Goal: Information Seeking & Learning: Check status

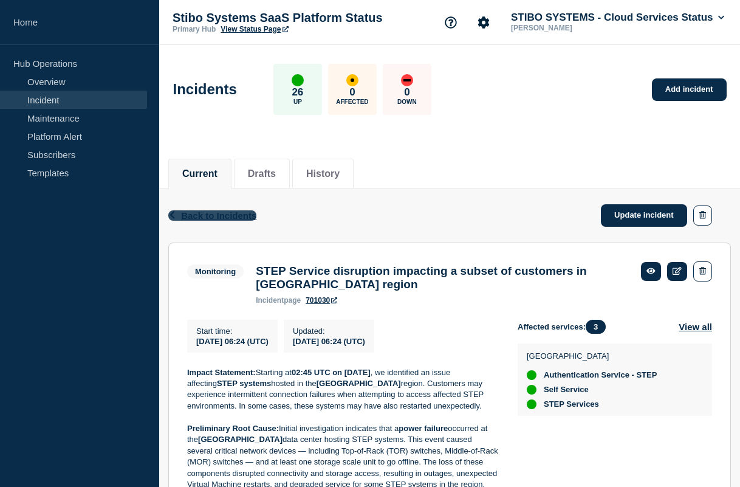
click at [320, 220] on div "Back Back to Incidents Update incident" at bounding box center [449, 215] width 563 height 54
click at [216, 219] on span "Back to Incidents" at bounding box center [218, 215] width 75 height 10
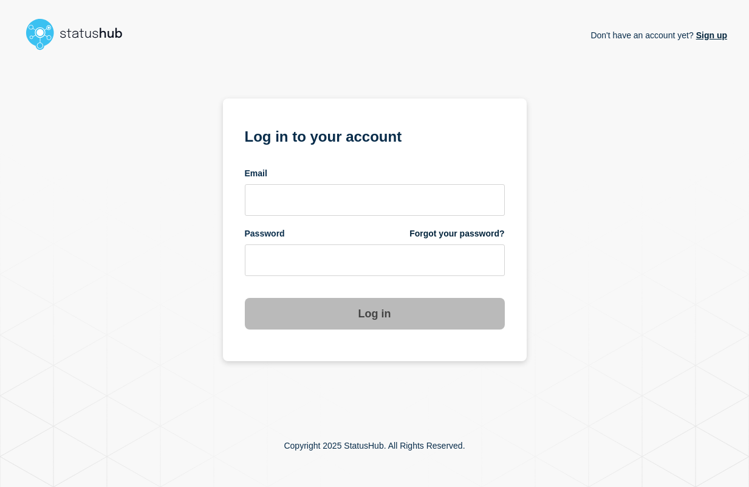
click at [85, 33] on img at bounding box center [79, 34] width 115 height 39
click at [340, 209] on input "email input" at bounding box center [375, 200] width 260 height 32
type input "neaj@stibosystems.com"
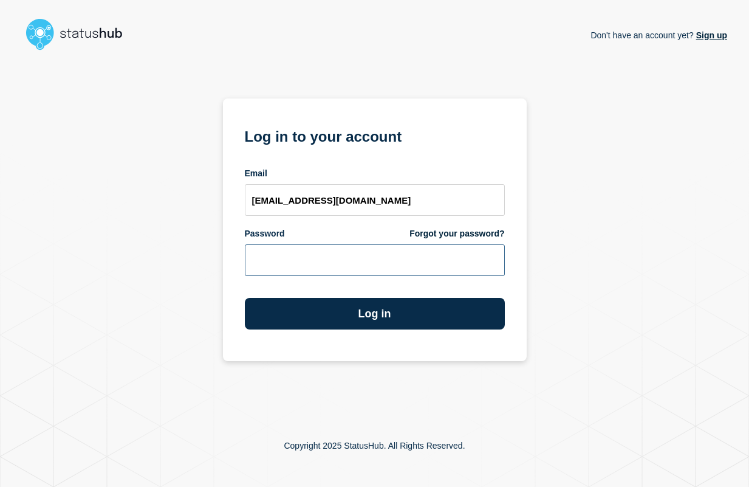
click at [245, 298] on button "Log in" at bounding box center [375, 314] width 260 height 32
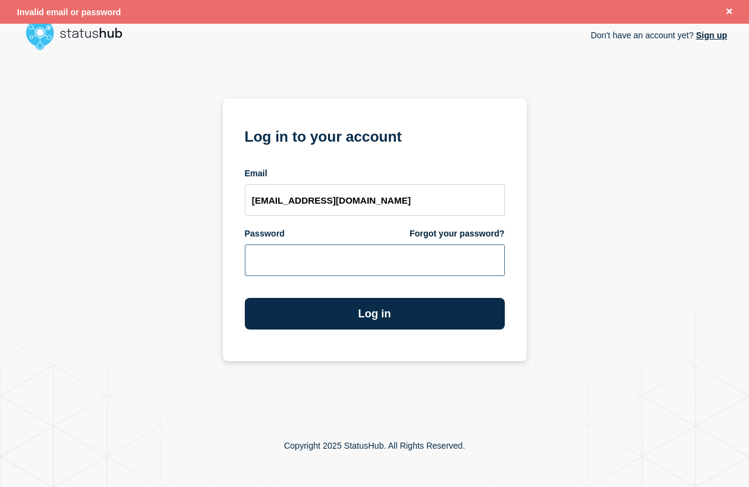
click at [245, 298] on button "Log in" at bounding box center [375, 314] width 260 height 32
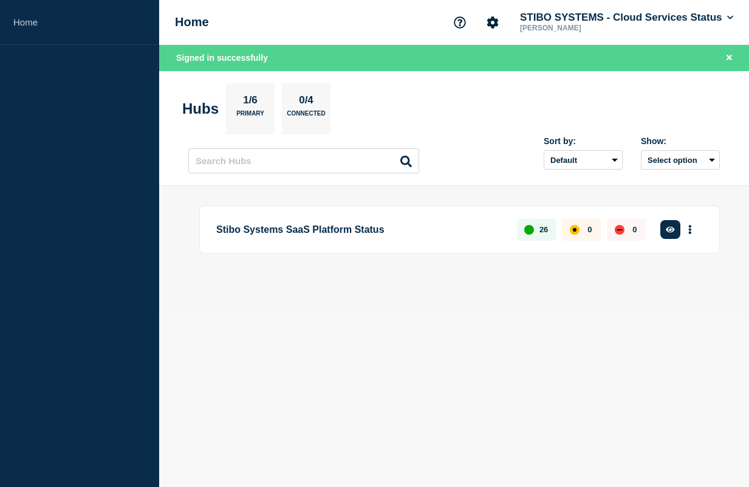
click at [346, 238] on p "Stibo Systems SaaS Platform Status" at bounding box center [359, 229] width 287 height 22
click at [673, 227] on icon "button" at bounding box center [670, 229] width 9 height 8
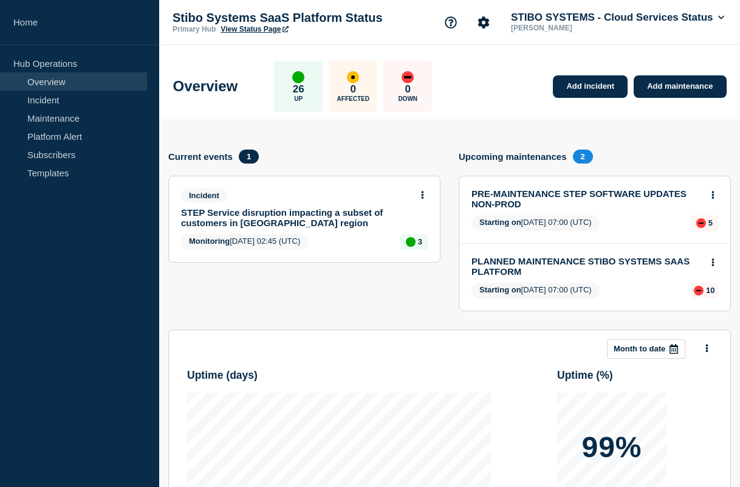
click at [355, 218] on link "STEP Service disruption impacting a subset of customers in [GEOGRAPHIC_DATA] re…" at bounding box center [296, 217] width 230 height 21
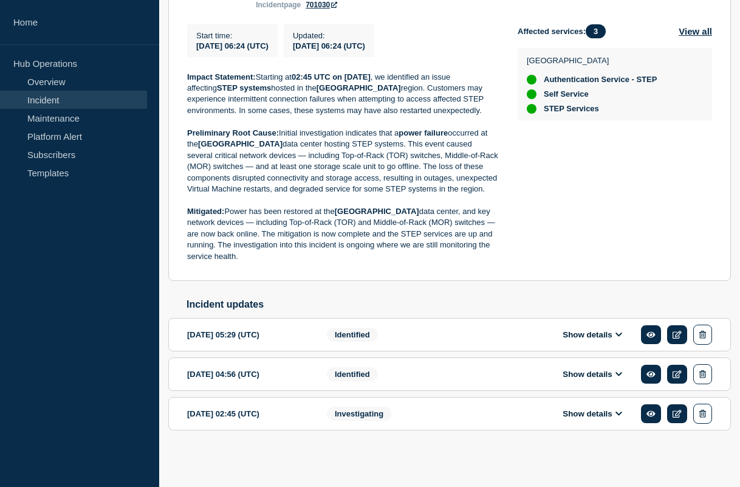
scroll to position [315, 0]
click at [370, 233] on p "Mitigated: Power has been restored at the East US data center, and key network …" at bounding box center [342, 234] width 311 height 56
click at [490, 242] on p "Mitigated: Power has been restored at the East US data center, and key network …" at bounding box center [342, 234] width 311 height 56
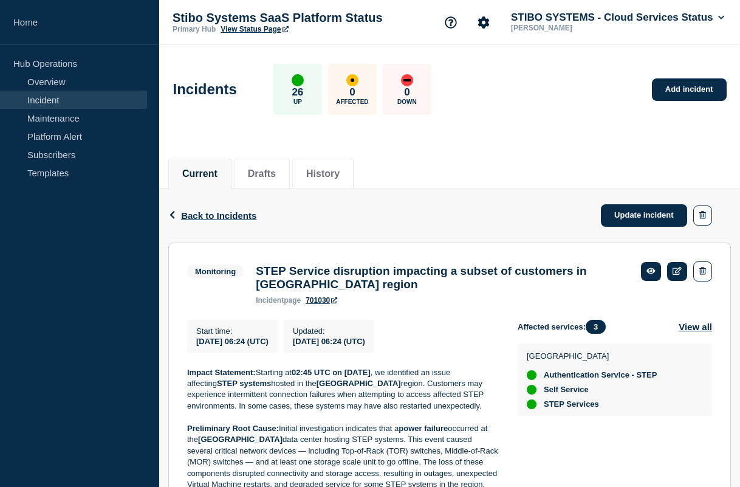
scroll to position [0, 0]
